Goal: Task Accomplishment & Management: Manage account settings

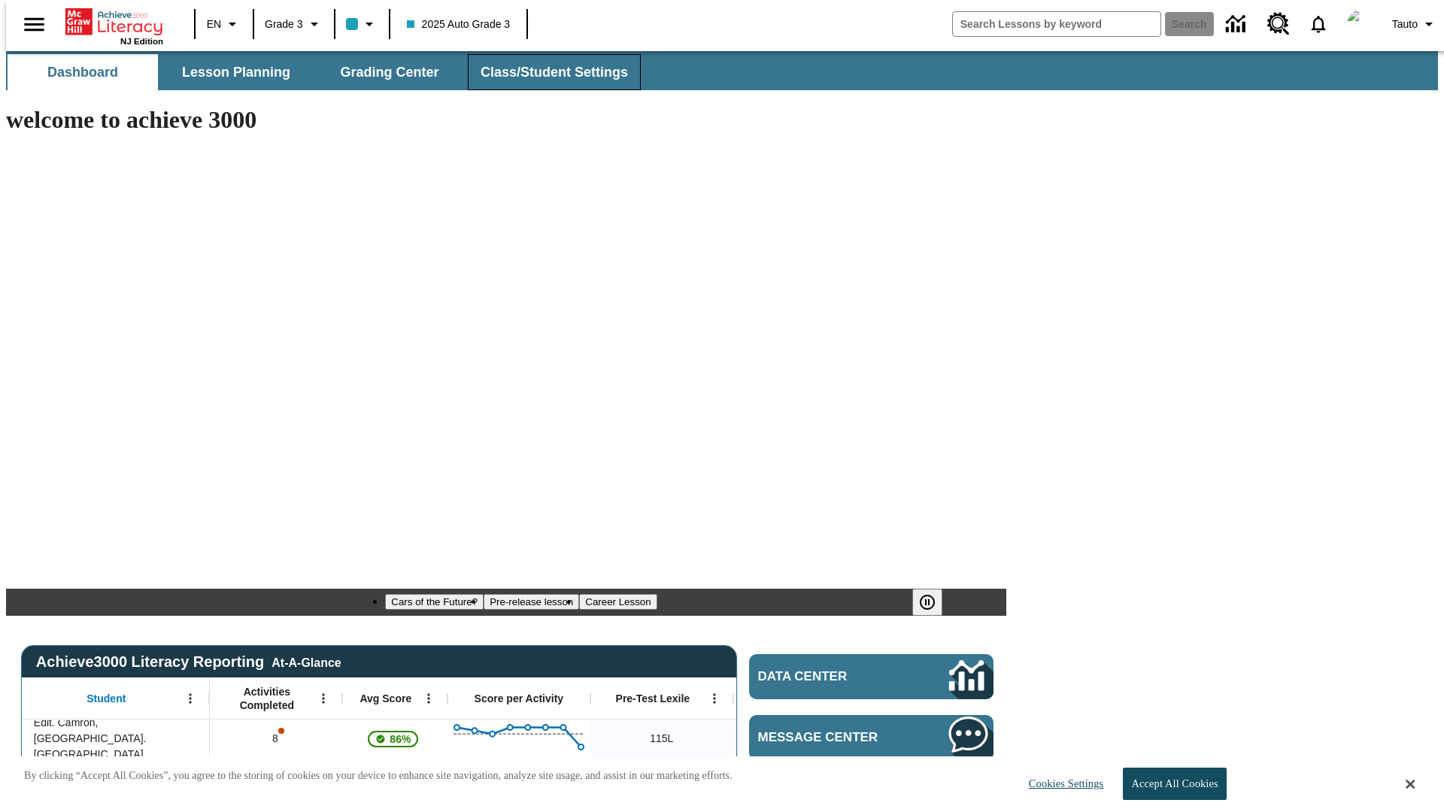
click at [546, 72] on span "Class/Student Settings" at bounding box center [553, 72] width 147 height 17
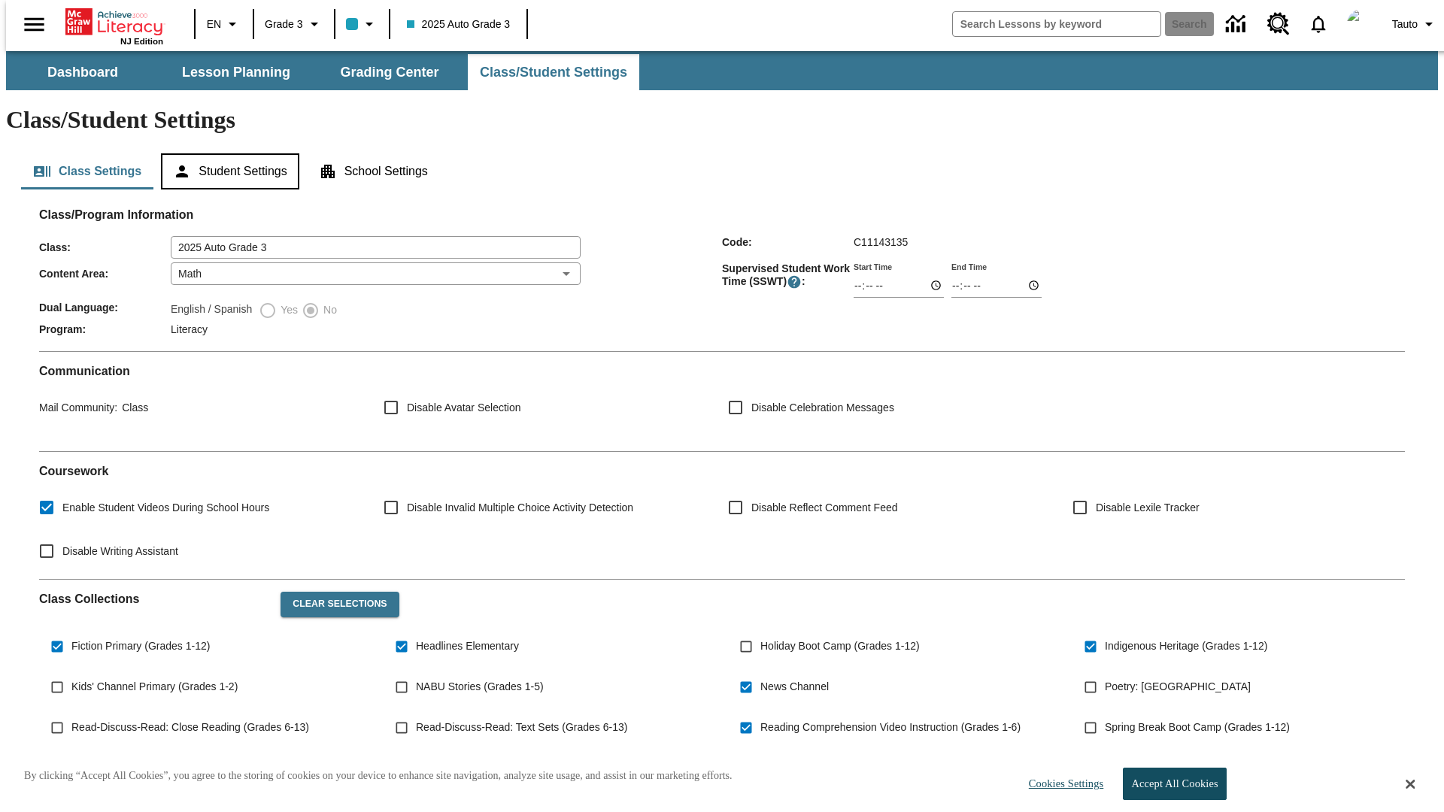
click at [226, 153] on button "Student Settings" at bounding box center [230, 171] width 138 height 36
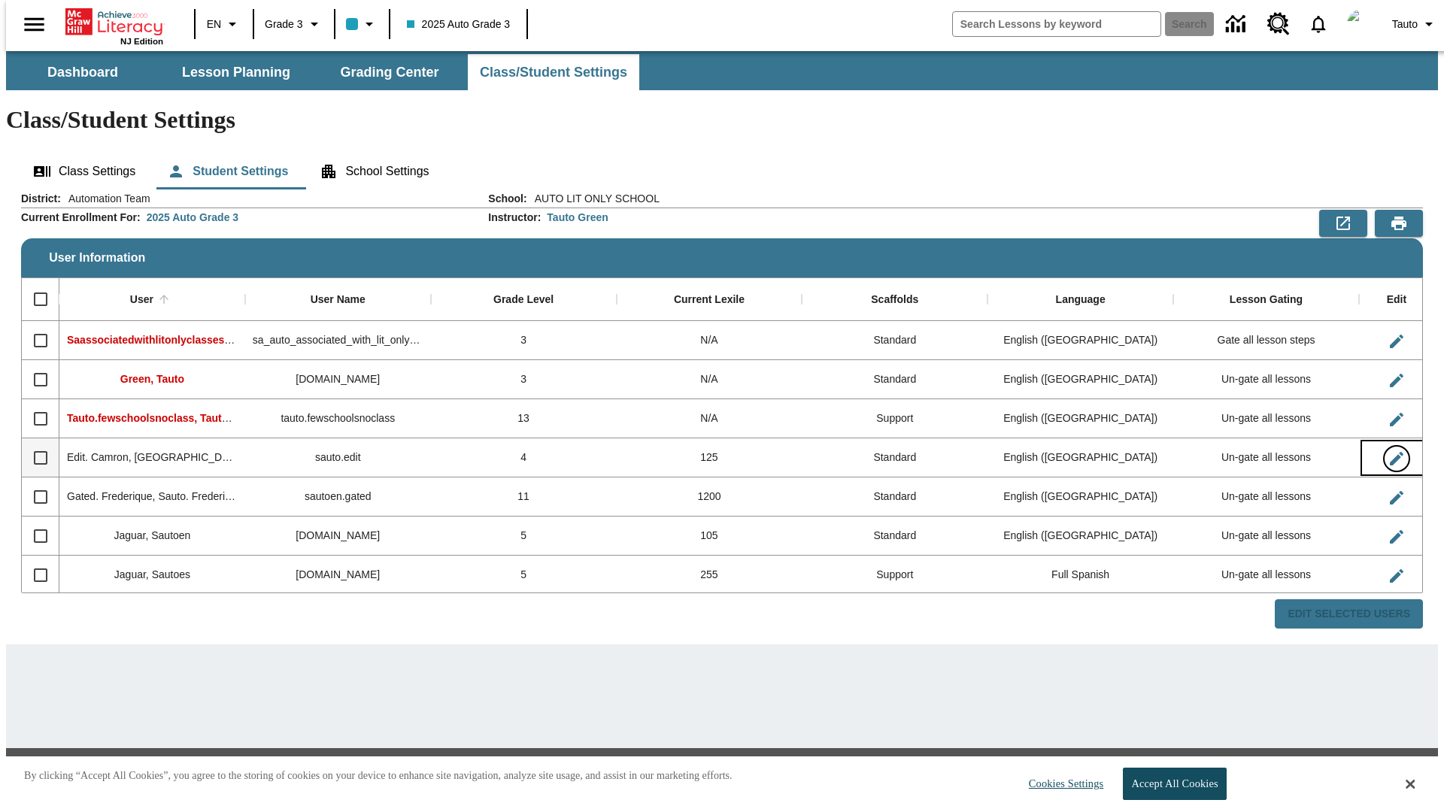
click at [1389, 452] on icon "Edit User" at bounding box center [1396, 459] width 14 height 14
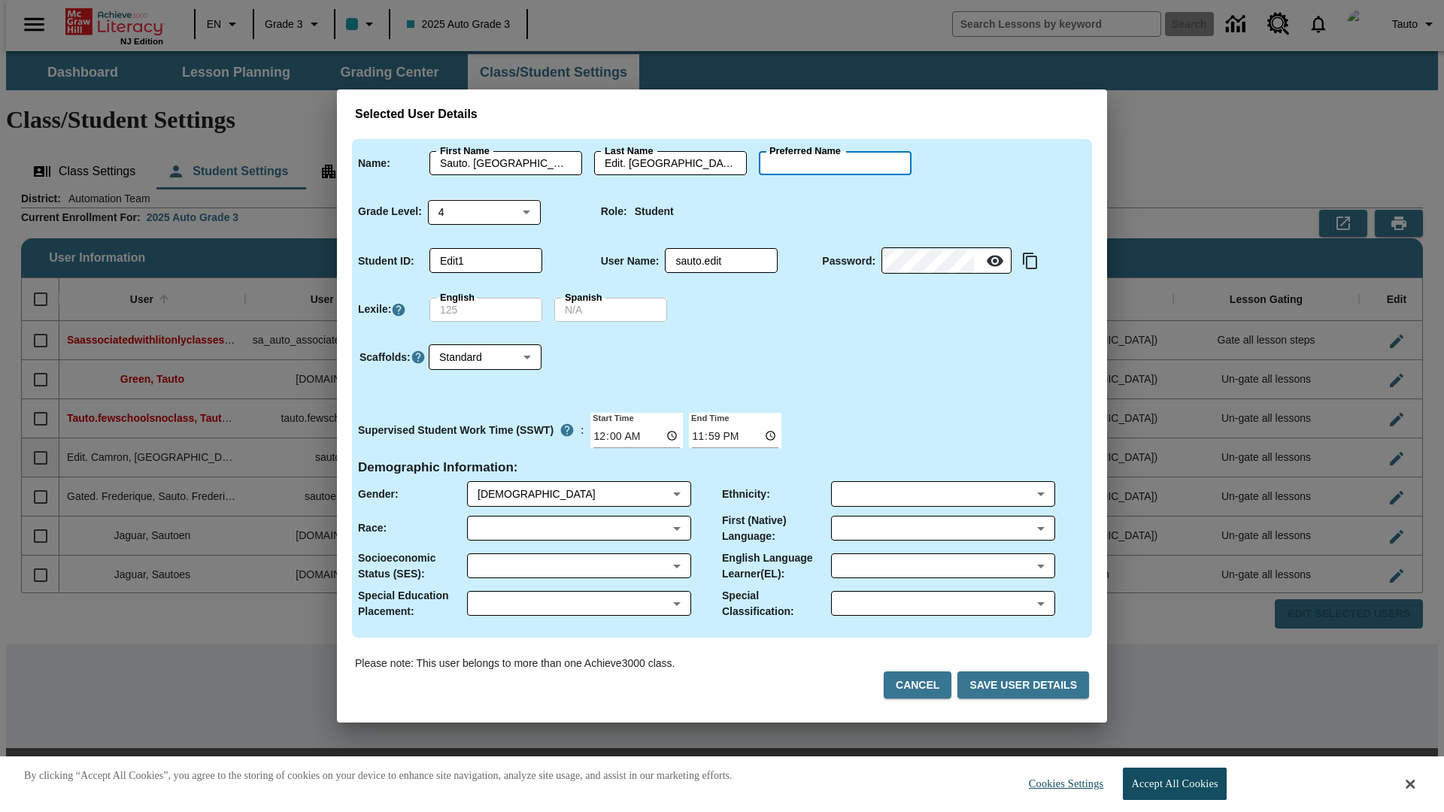
type input "[PERSON_NAME]"
click at [923, 685] on button "Cancel" at bounding box center [917, 685] width 68 height 28
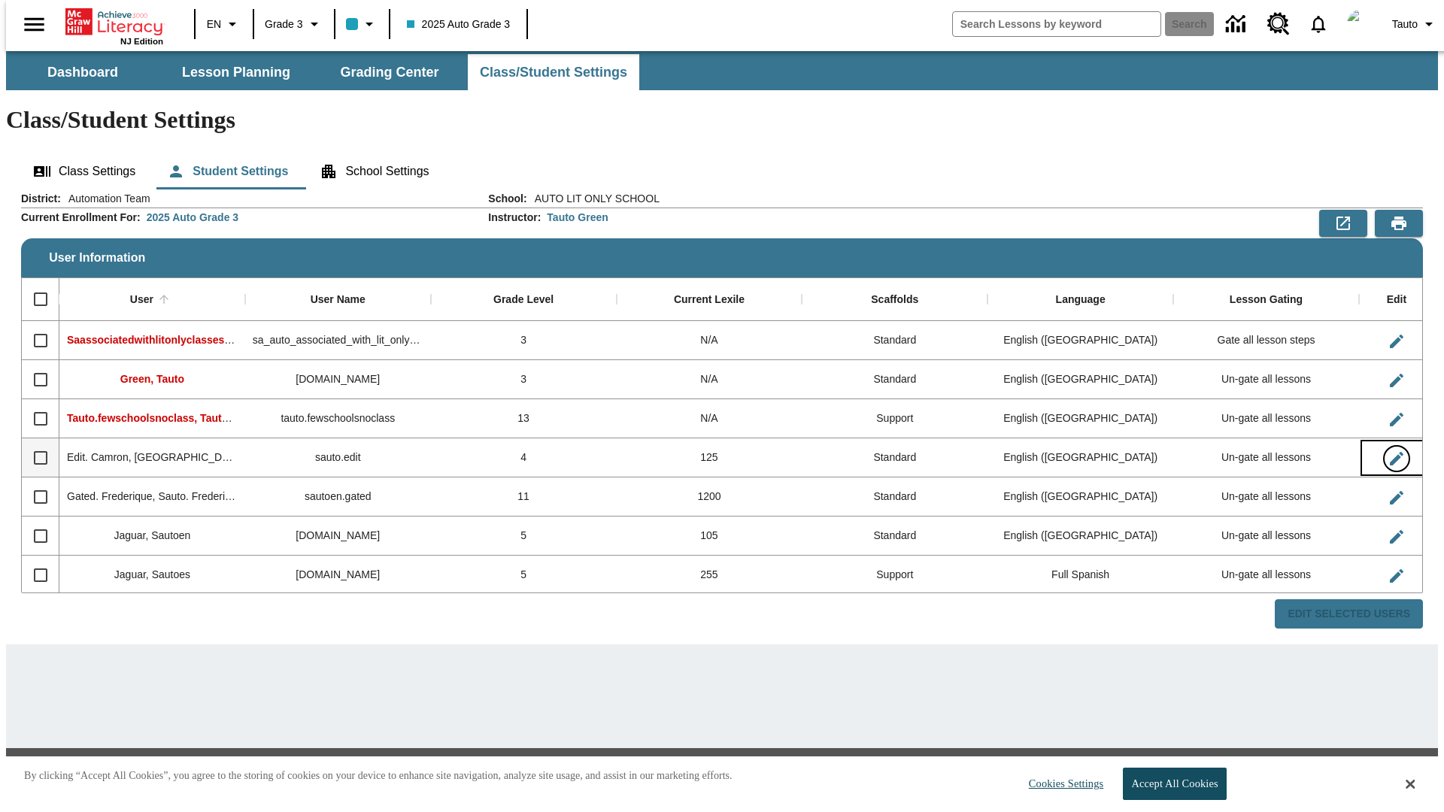
click at [1389, 452] on icon "Edit User" at bounding box center [1396, 459] width 14 height 14
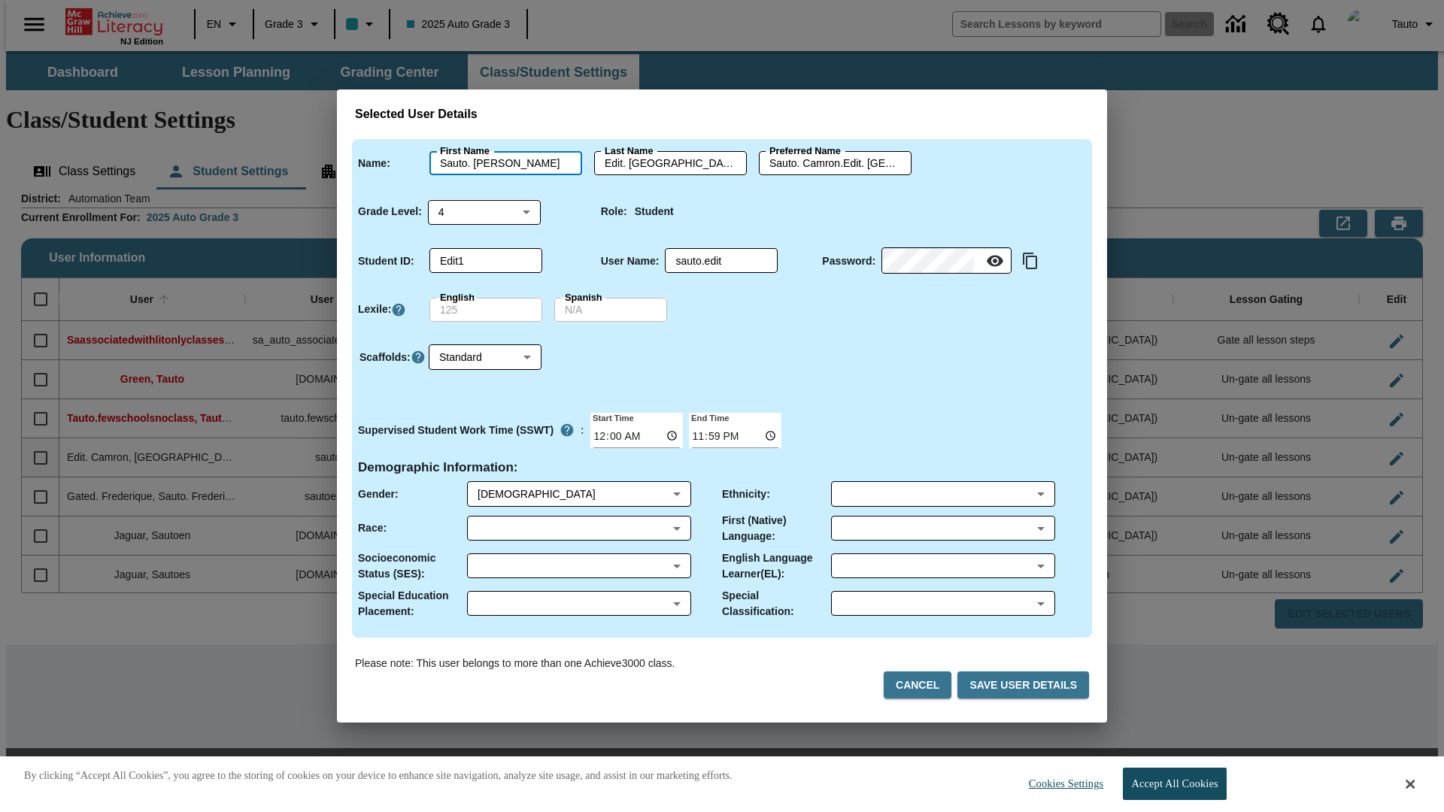
type input "Sauto. [PERSON_NAME]"
type input "Edit. [PERSON_NAME]"
type input "Sauto. [PERSON_NAME].Edit. [PERSON_NAME]"
click at [484, 211] on body "Skip to main content NJ Edition EN Grade 3 2025 Auto Grade 3 Search 0 Tauto Das…" at bounding box center [722, 434] width 1432 height 766
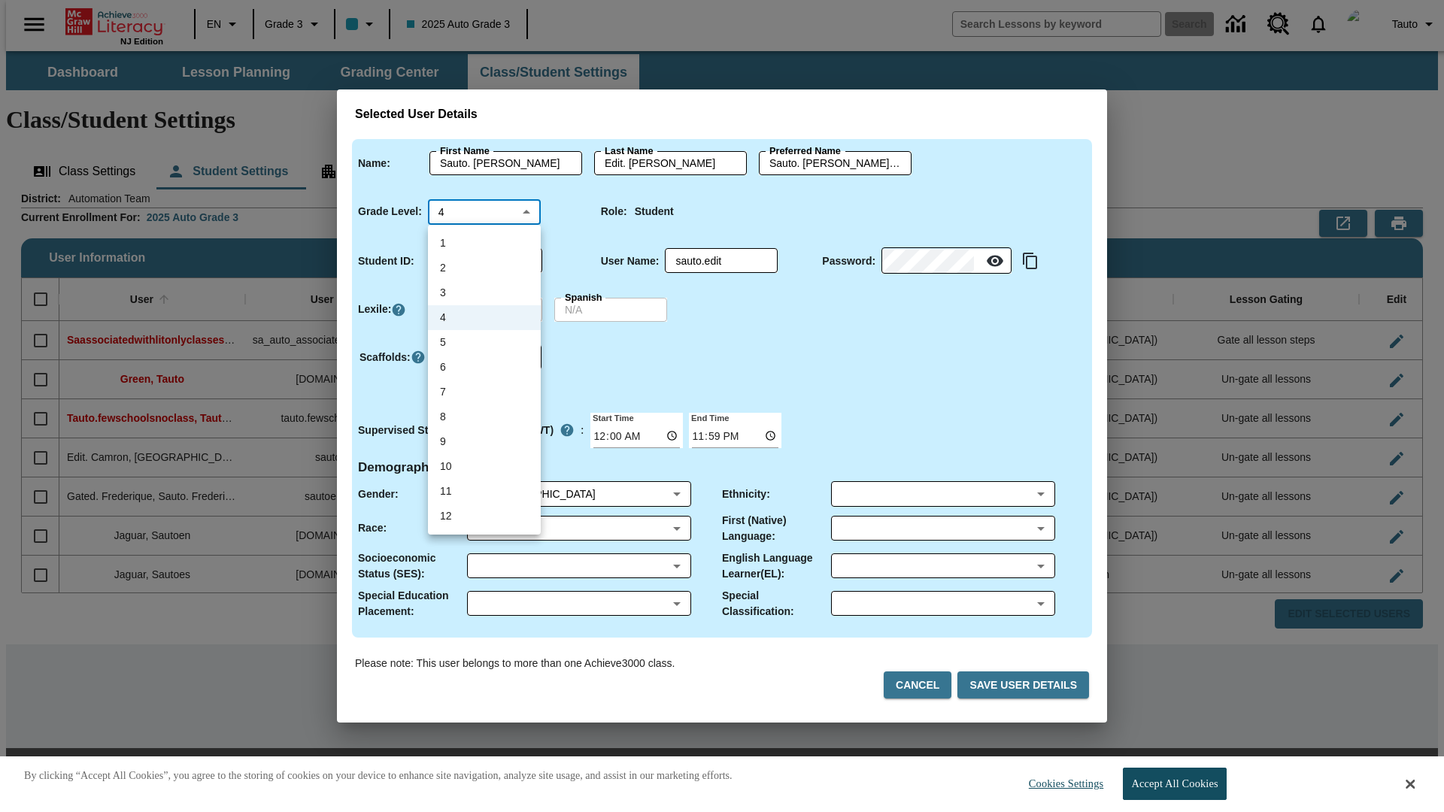
click at [484, 309] on li "4" at bounding box center [484, 317] width 113 height 25
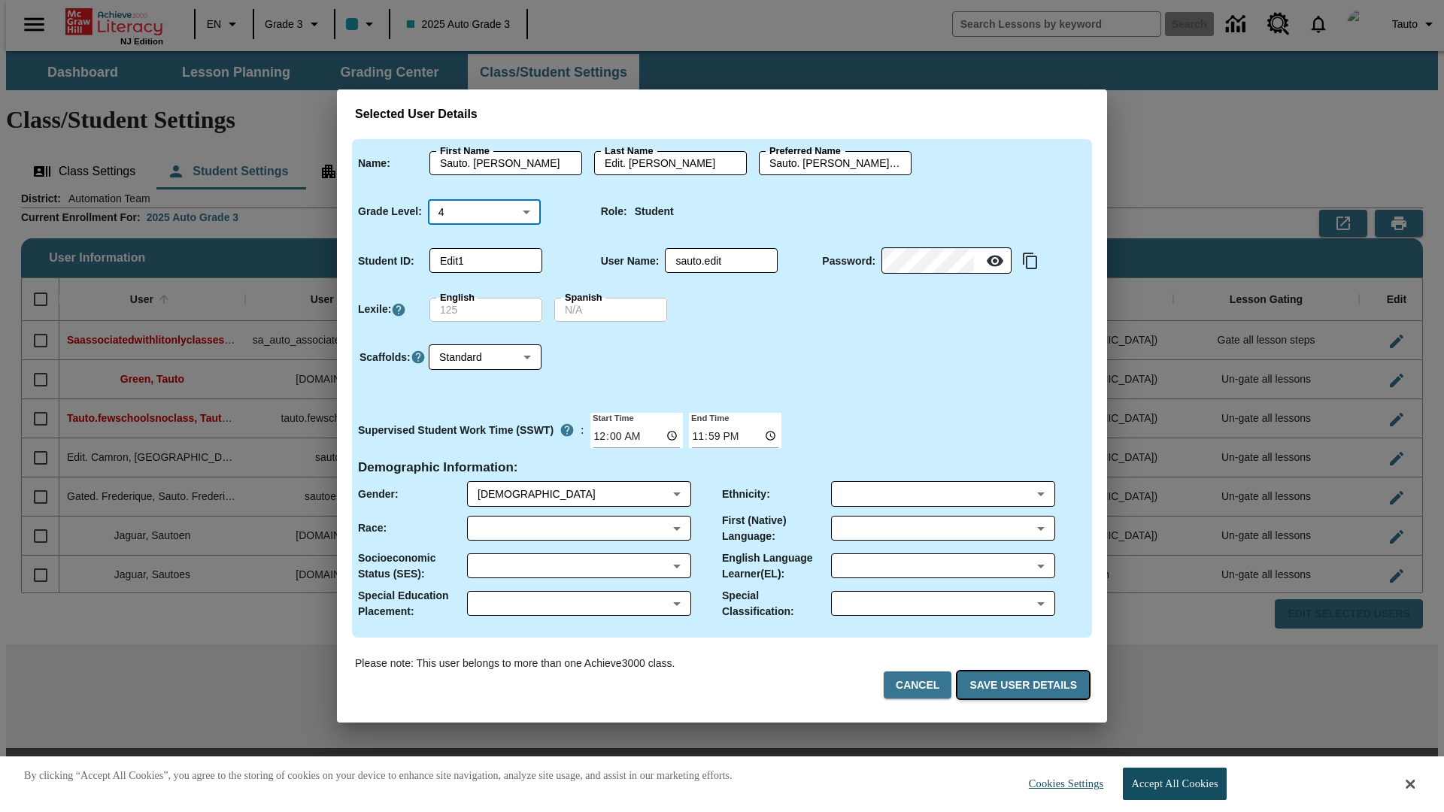
click at [1026, 685] on button "Save User Details" at bounding box center [1023, 685] width 132 height 28
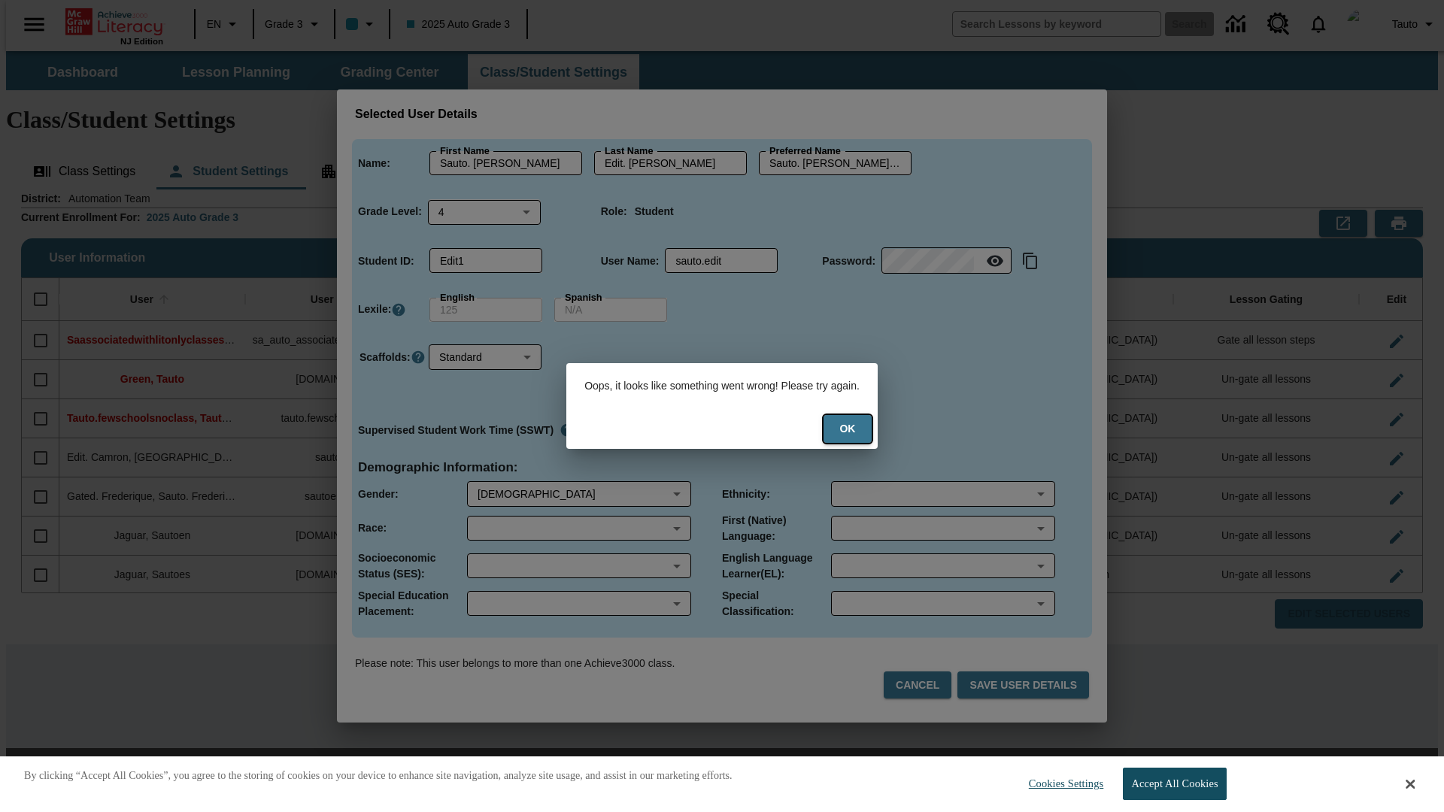
click at [857, 429] on button "Ok" at bounding box center [847, 429] width 48 height 28
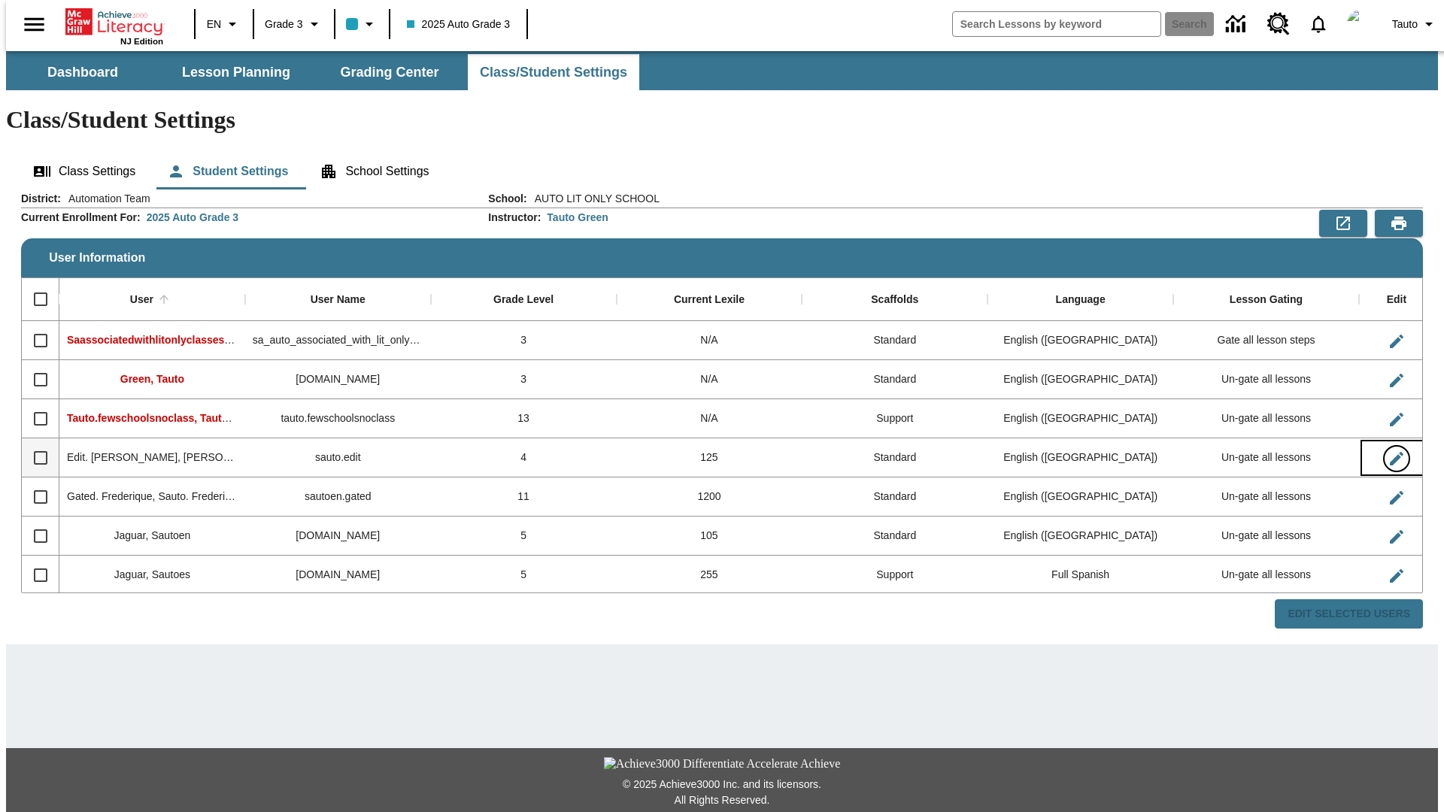
click at [1389, 452] on icon "Edit User" at bounding box center [1396, 459] width 14 height 14
